Goal: Transaction & Acquisition: Book appointment/travel/reservation

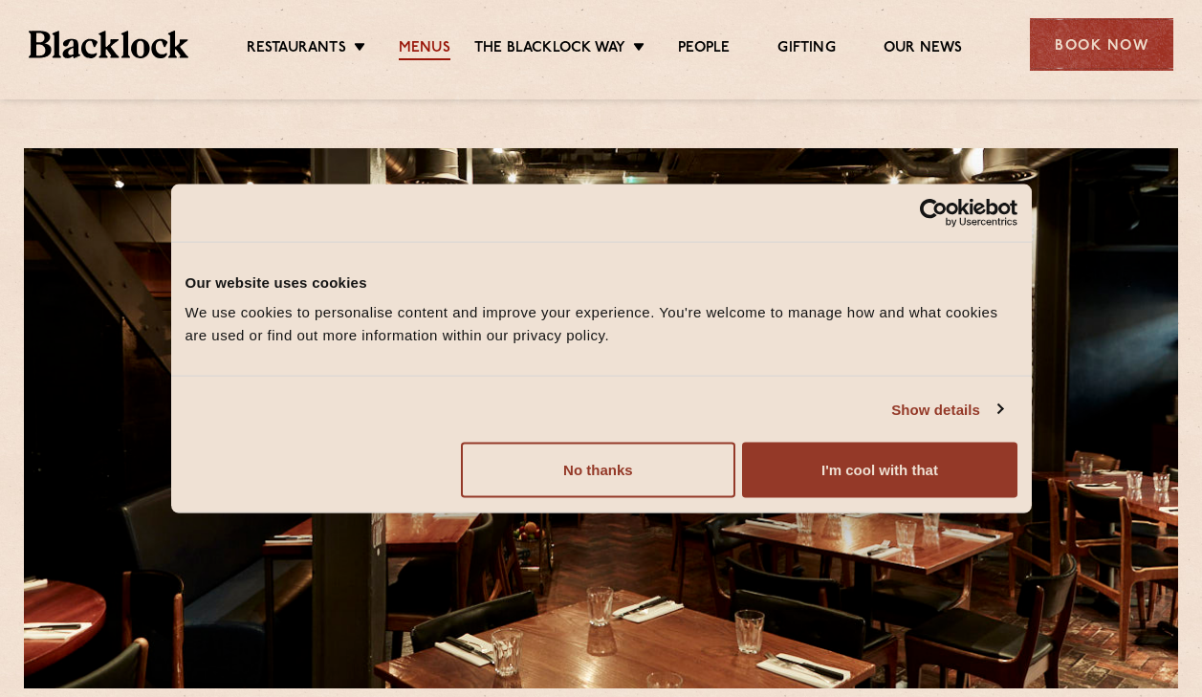
click at [428, 43] on link "Menus" at bounding box center [425, 49] width 52 height 21
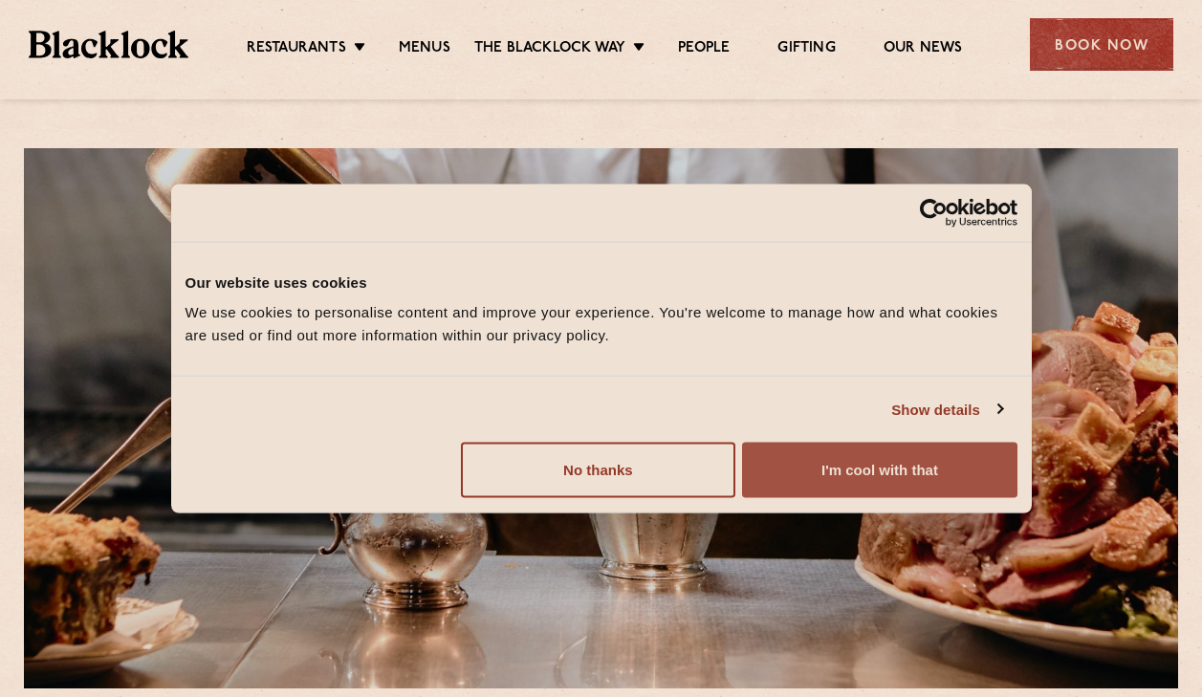
click at [782, 492] on button "I'm cool with that" at bounding box center [879, 470] width 274 height 55
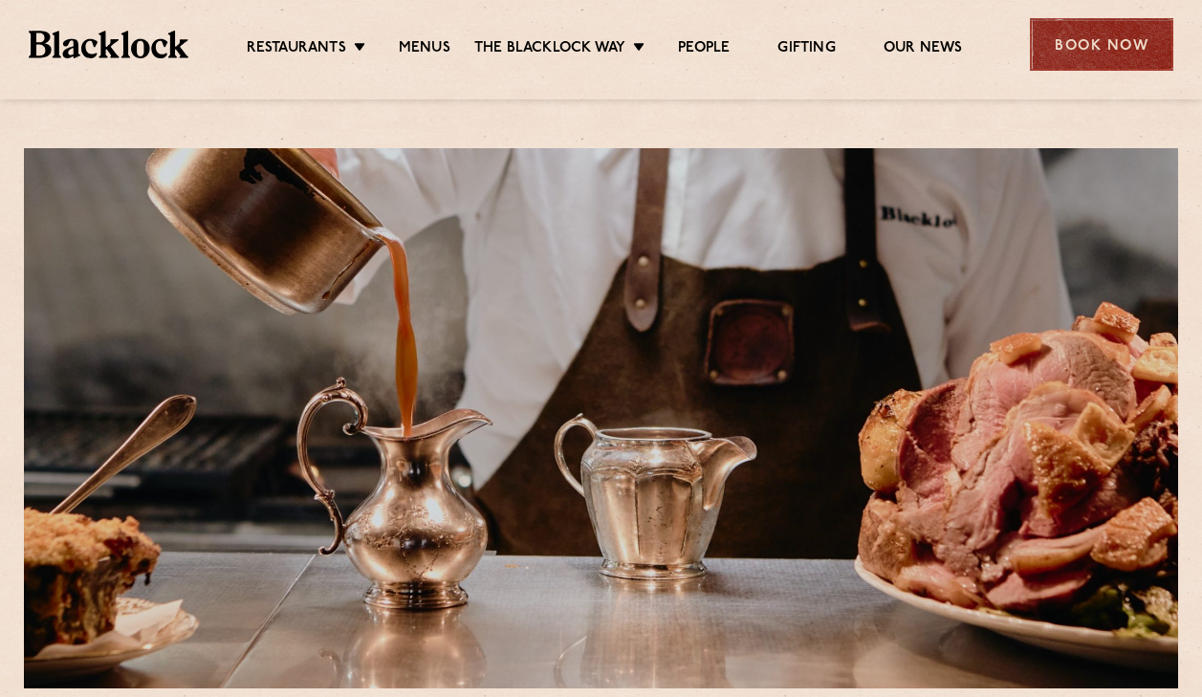
click at [1099, 50] on div "Book Now" at bounding box center [1101, 44] width 143 height 53
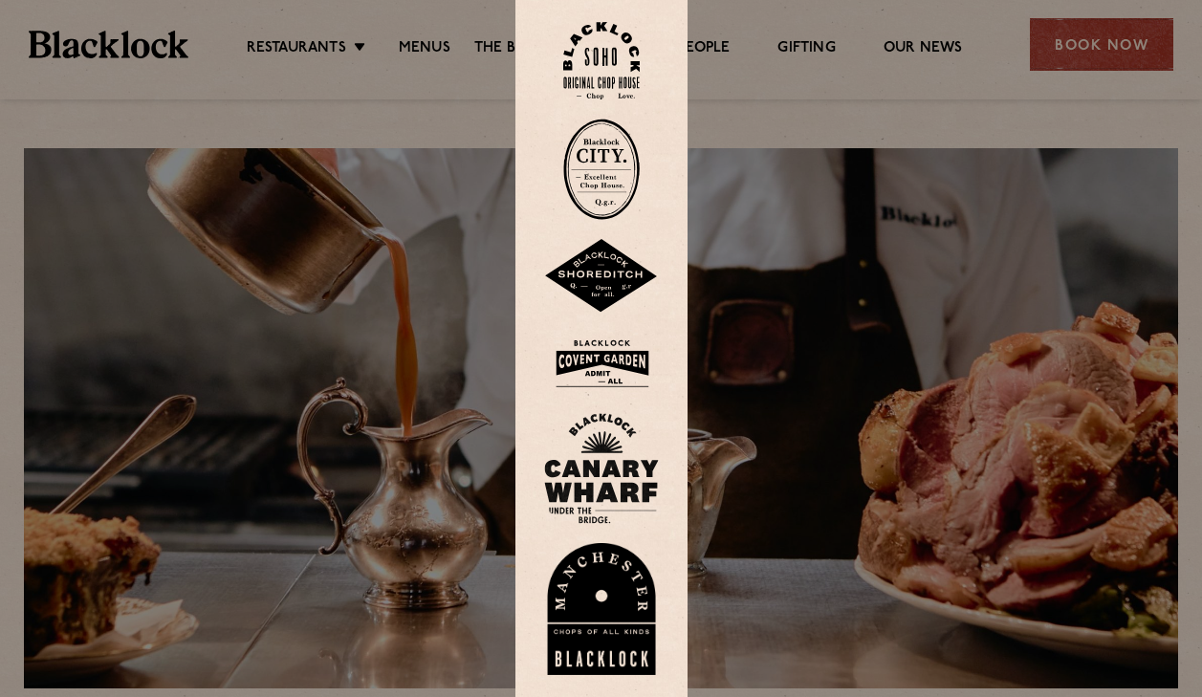
click at [589, 288] on img at bounding box center [601, 276] width 115 height 75
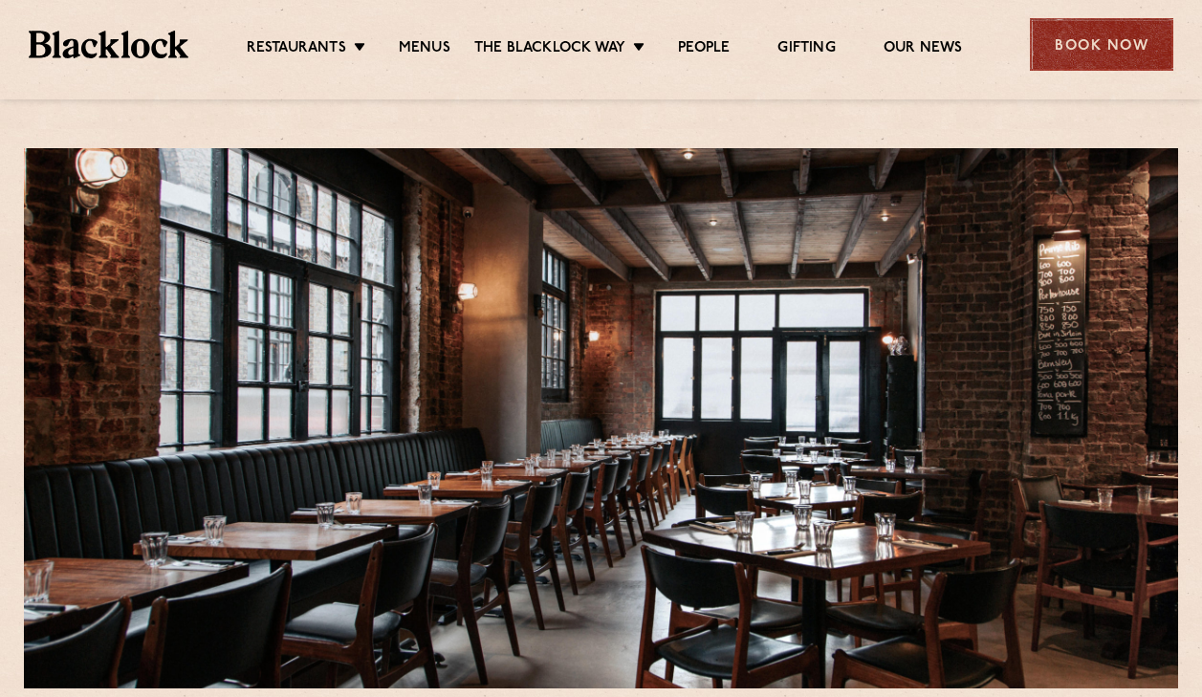
click at [1125, 47] on div "Book Now" at bounding box center [1101, 44] width 143 height 53
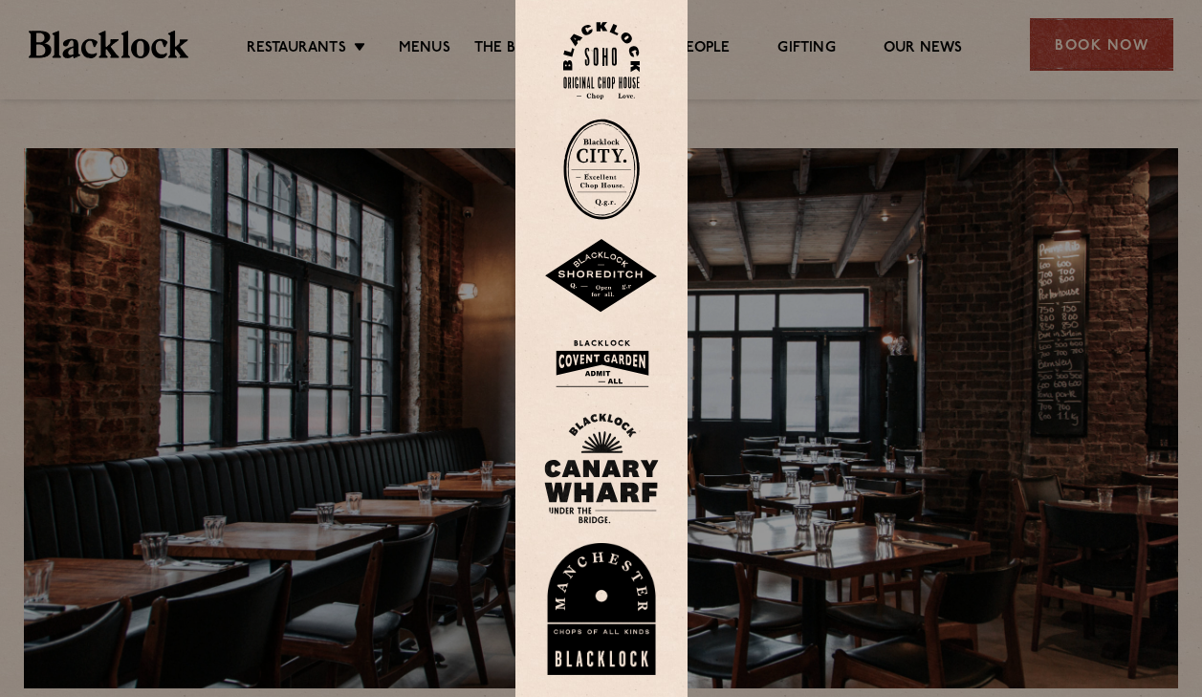
click at [617, 157] on img at bounding box center [601, 169] width 77 height 101
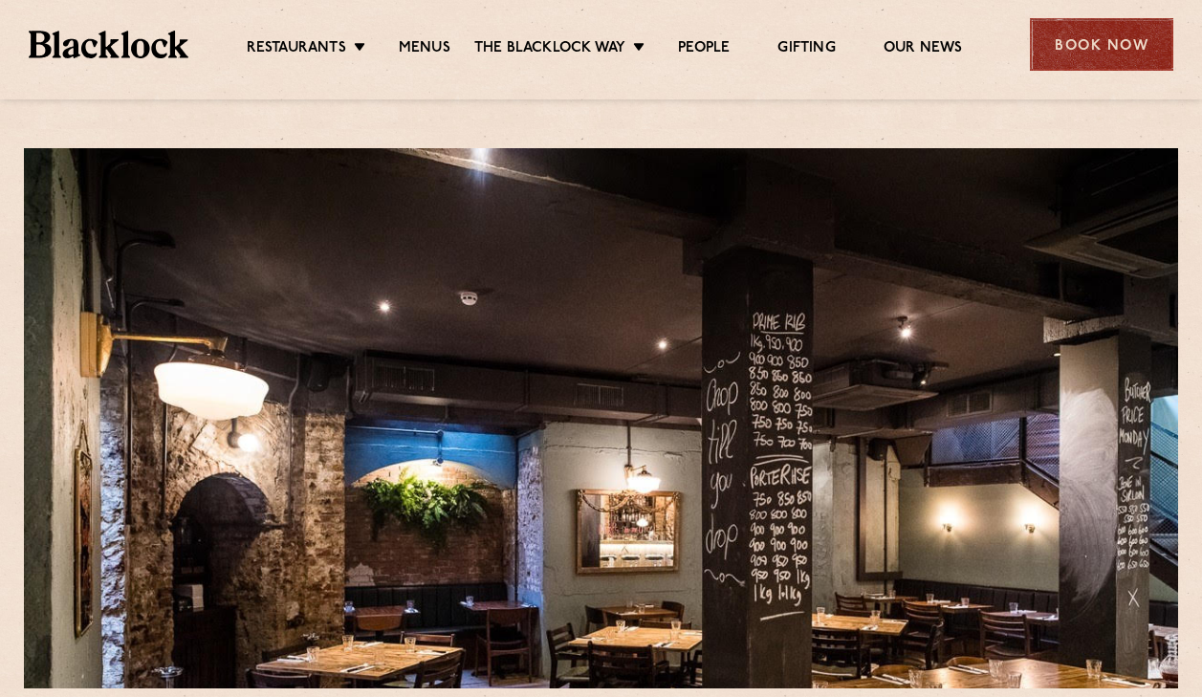
click at [1120, 37] on div "Book Now" at bounding box center [1101, 44] width 143 height 53
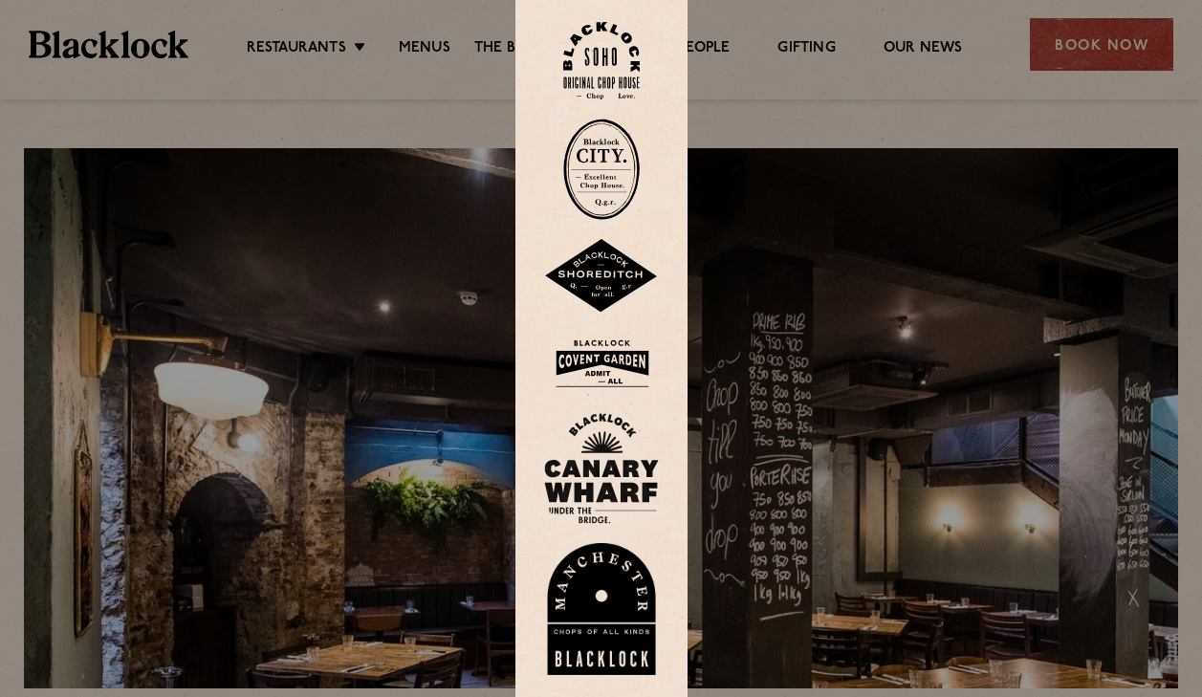
click at [599, 478] on img at bounding box center [601, 468] width 115 height 111
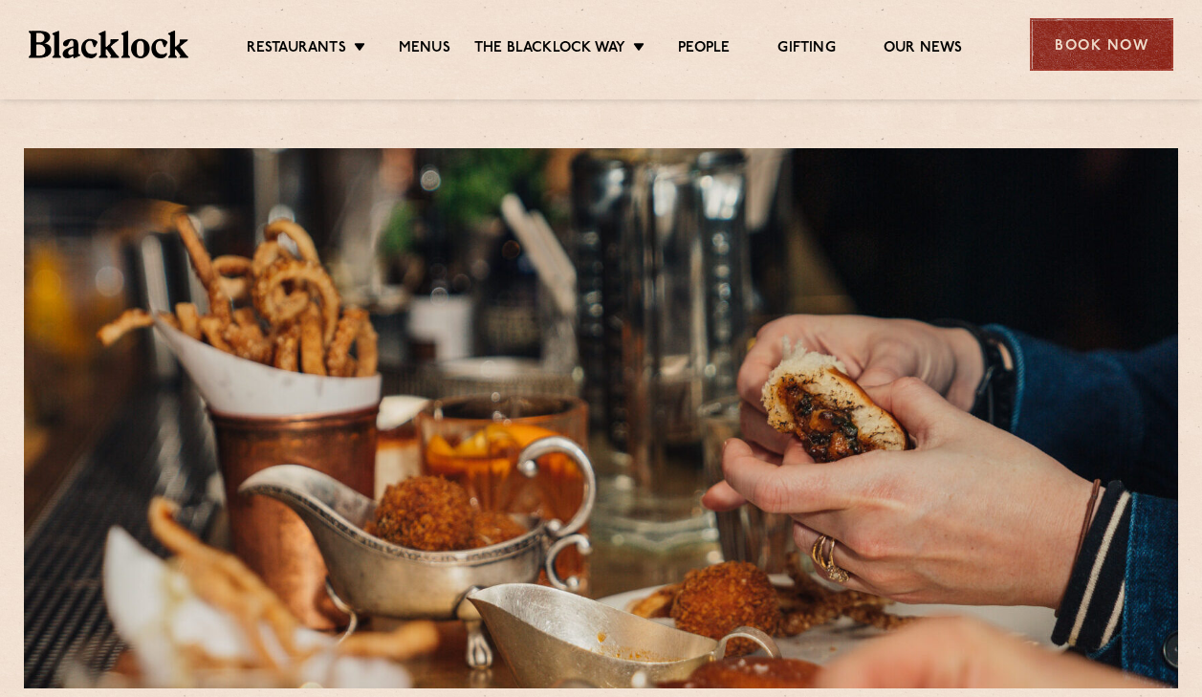
click at [1122, 35] on div "Book Now" at bounding box center [1101, 44] width 143 height 53
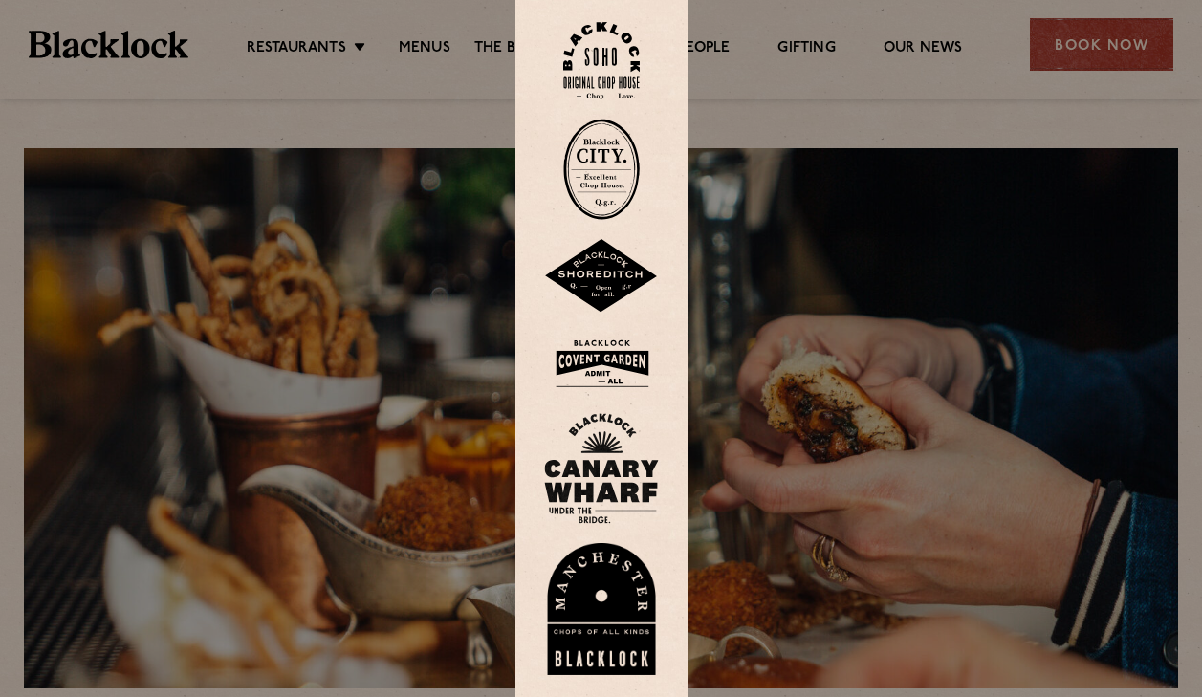
click at [605, 67] on img at bounding box center [601, 60] width 77 height 77
